Goal: Obtain resource: Download file/media

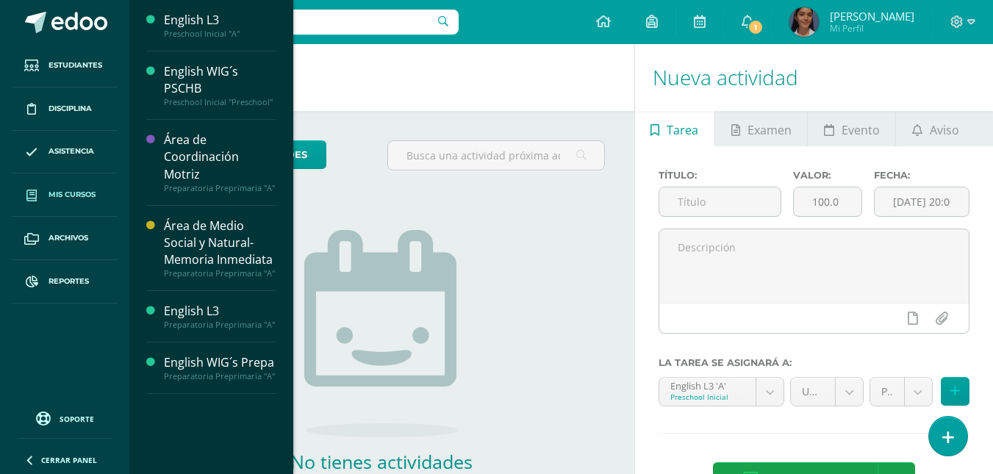
click at [91, 196] on span "Mis cursos" at bounding box center [71, 195] width 47 height 12
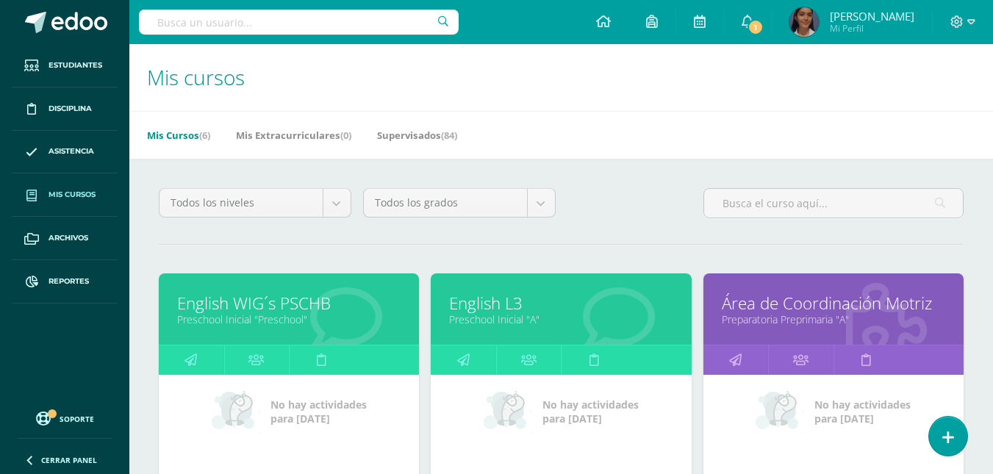
click at [525, 298] on link "English L3" at bounding box center [560, 303] width 223 height 23
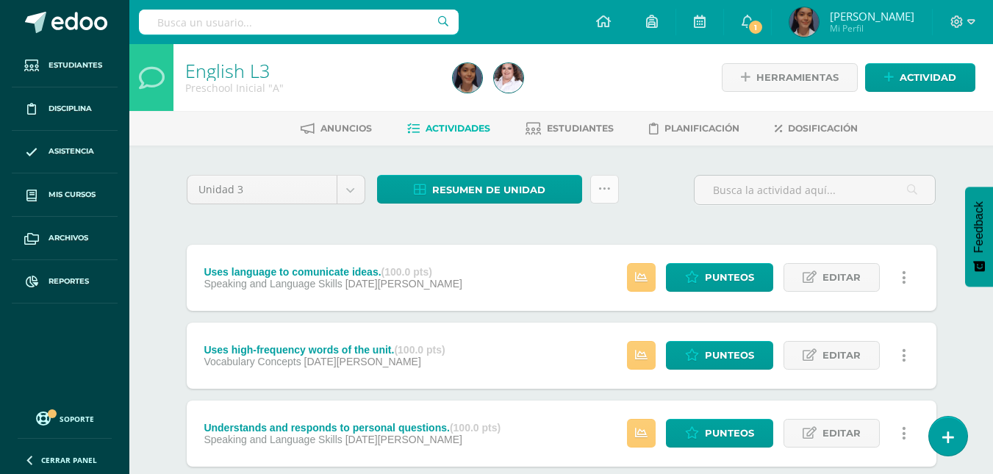
click at [609, 195] on link at bounding box center [604, 189] width 29 height 29
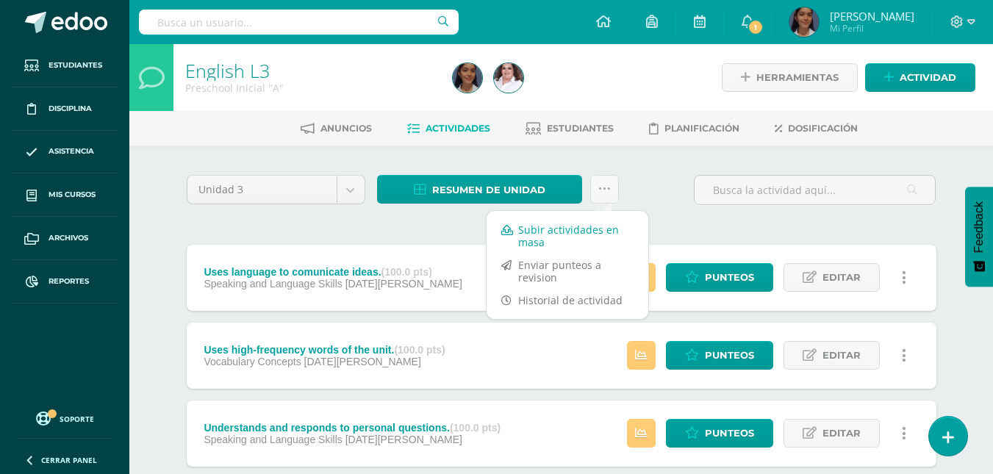
click at [592, 233] on link "Subir actividades en masa" at bounding box center [567, 235] width 162 height 35
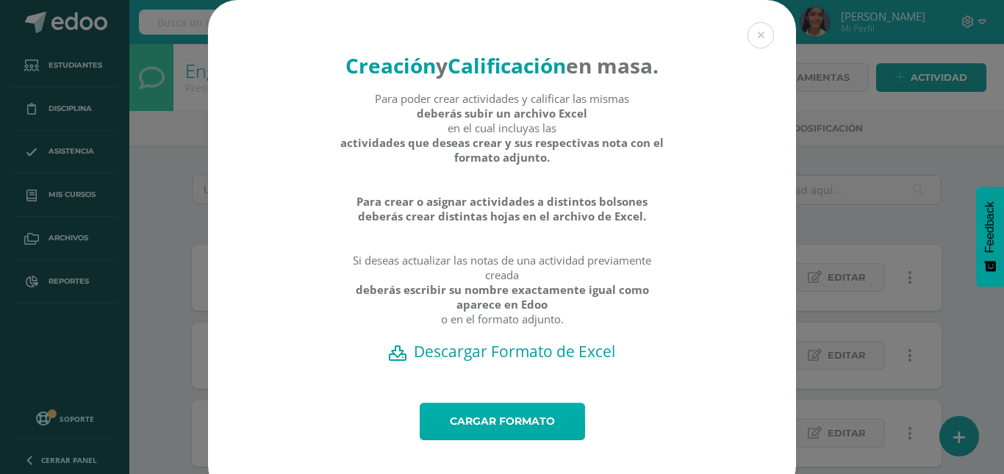
click at [516, 440] on link "Cargar formato" at bounding box center [502, 421] width 165 height 37
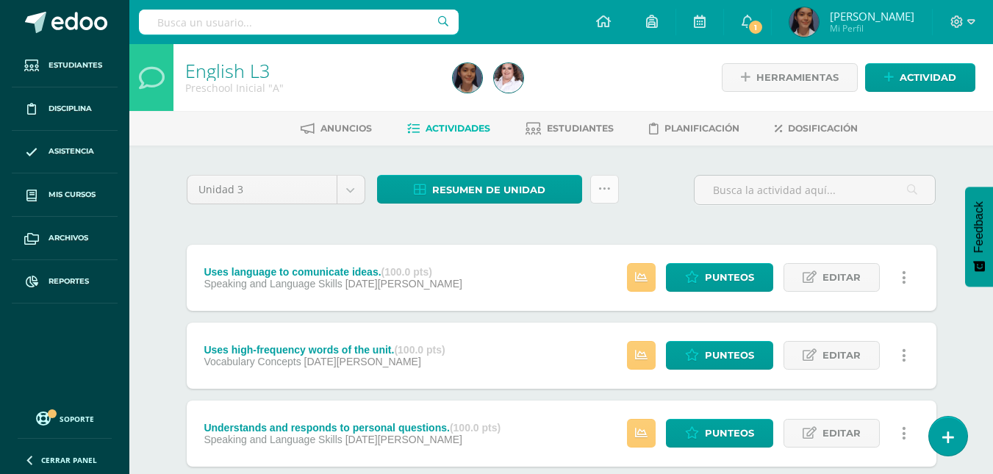
click at [615, 189] on link at bounding box center [604, 189] width 29 height 29
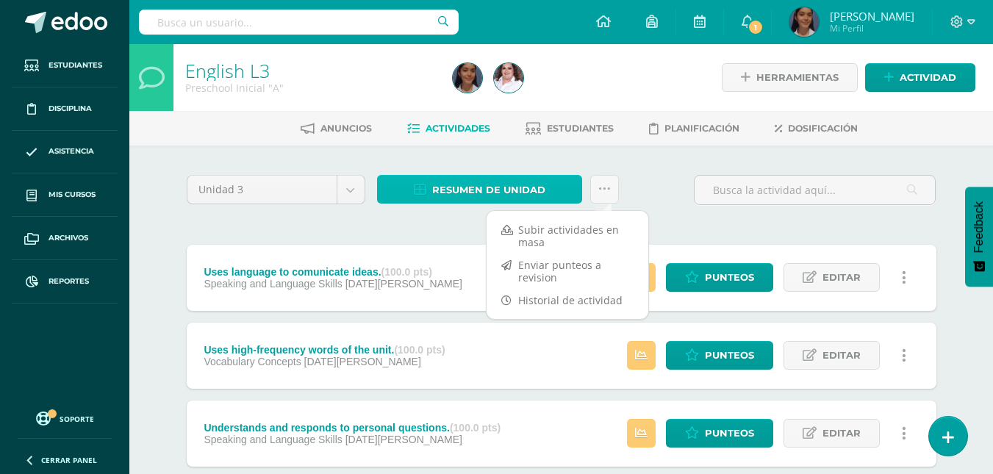
click at [519, 193] on span "Resumen de unidad" at bounding box center [488, 189] width 113 height 27
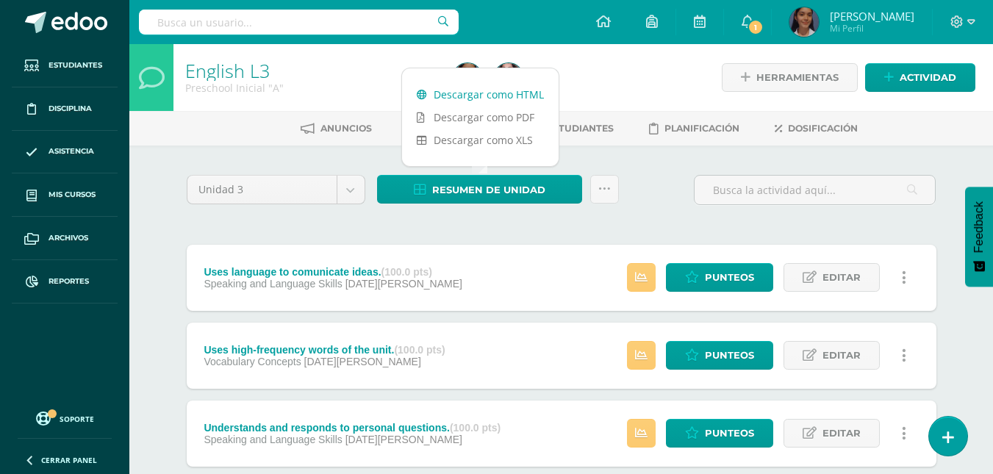
click at [493, 98] on link "Descargar como HTML" at bounding box center [480, 94] width 157 height 23
